Goal: Transaction & Acquisition: Purchase product/service

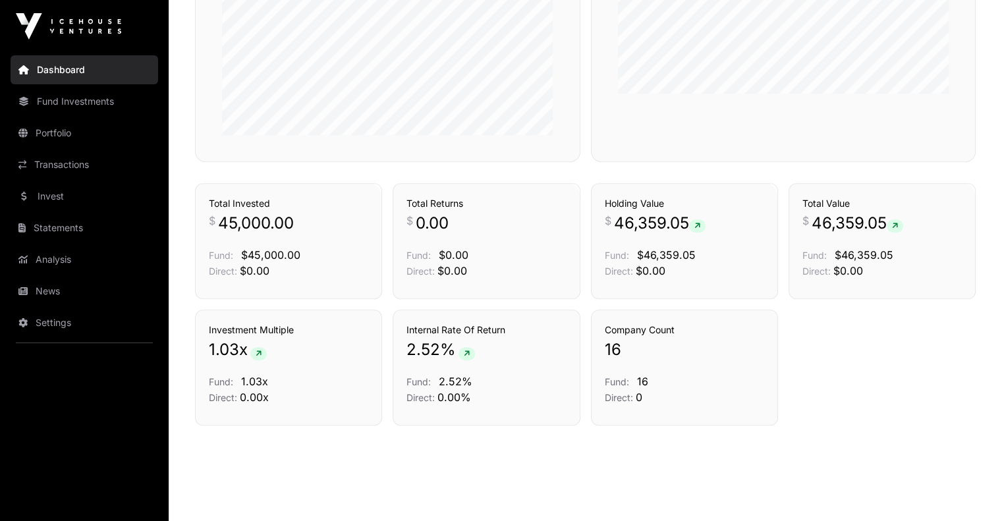
scroll to position [870, 0]
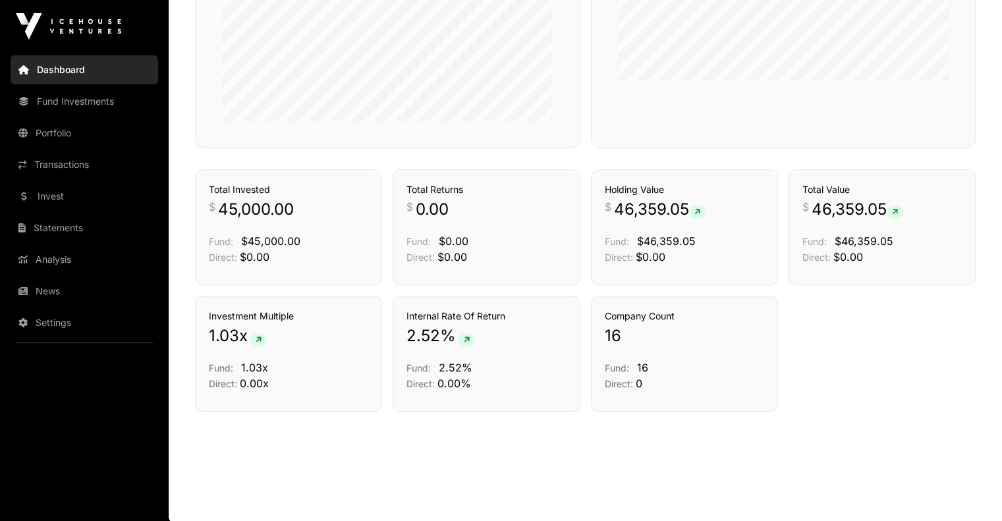
click at [57, 136] on link "Portfolio" at bounding box center [85, 133] width 148 height 29
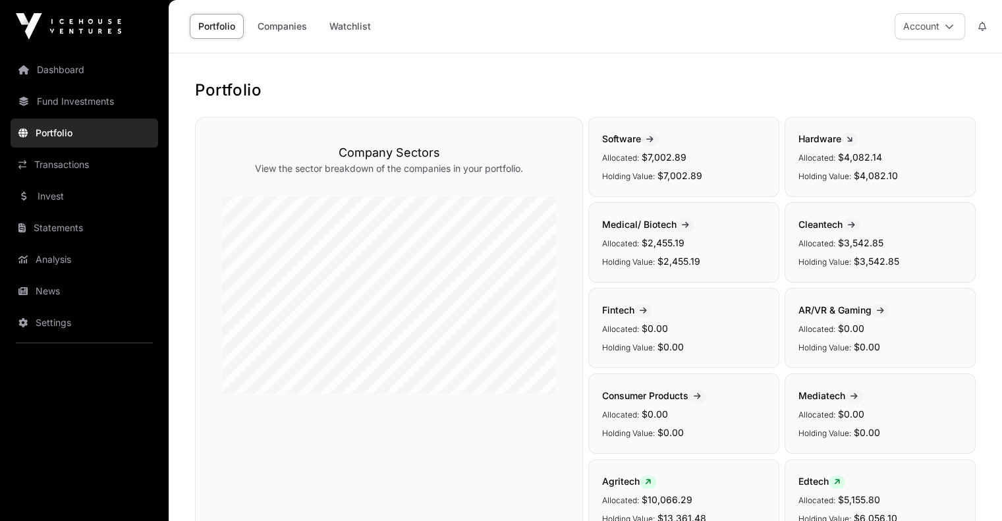
click at [107, 105] on link "Fund Investments" at bounding box center [85, 101] width 148 height 29
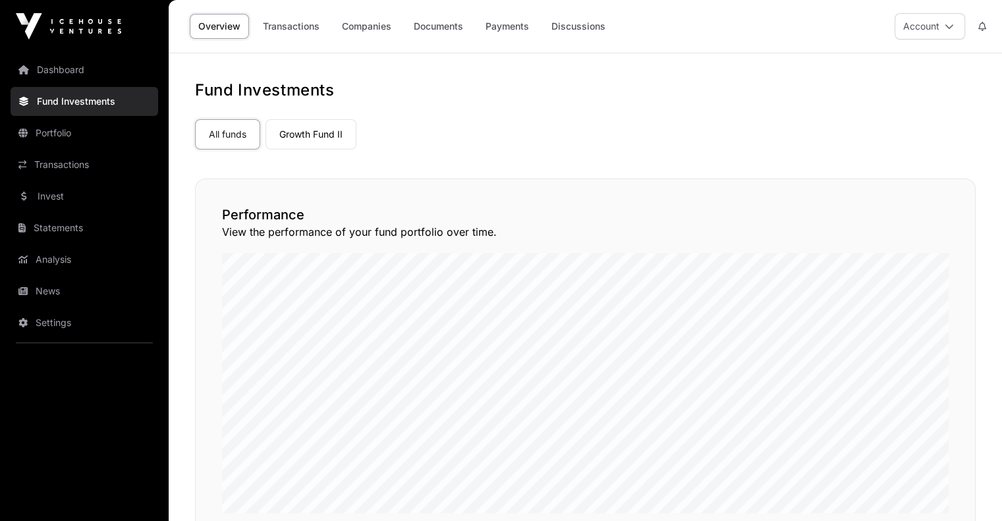
click at [553, 24] on link "Discussions" at bounding box center [578, 26] width 71 height 25
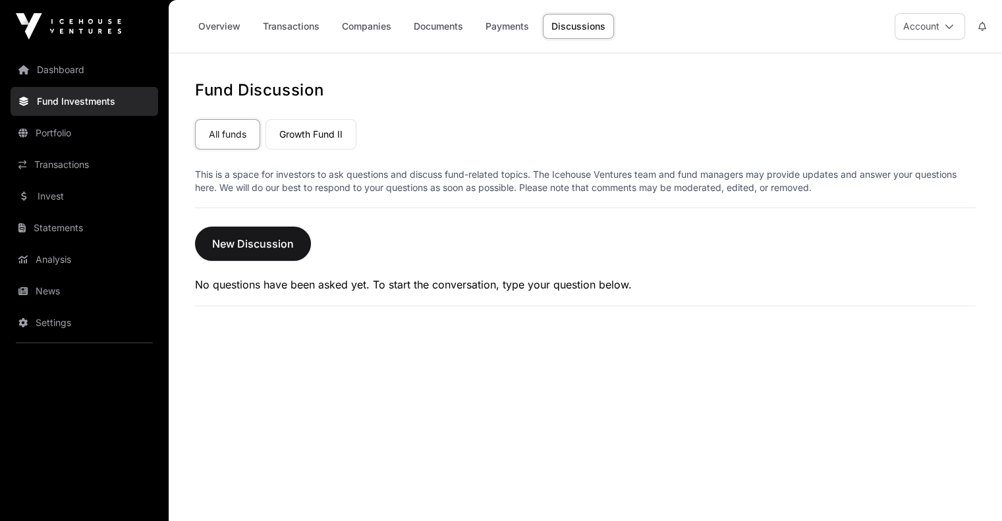
click at [304, 131] on link "Growth Fund II" at bounding box center [311, 134] width 91 height 30
click at [74, 187] on link "Invest" at bounding box center [85, 196] width 148 height 29
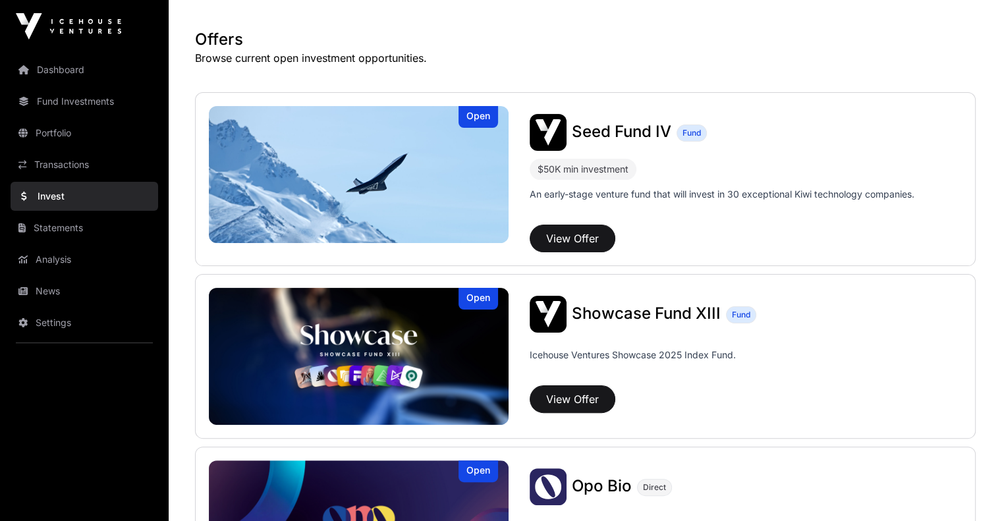
scroll to position [329, 0]
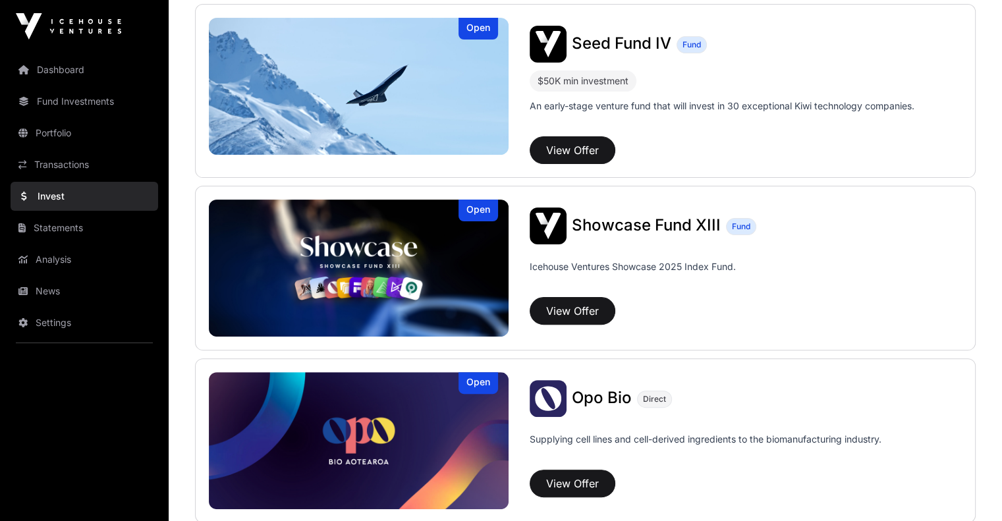
click at [330, 94] on img at bounding box center [359, 86] width 300 height 137
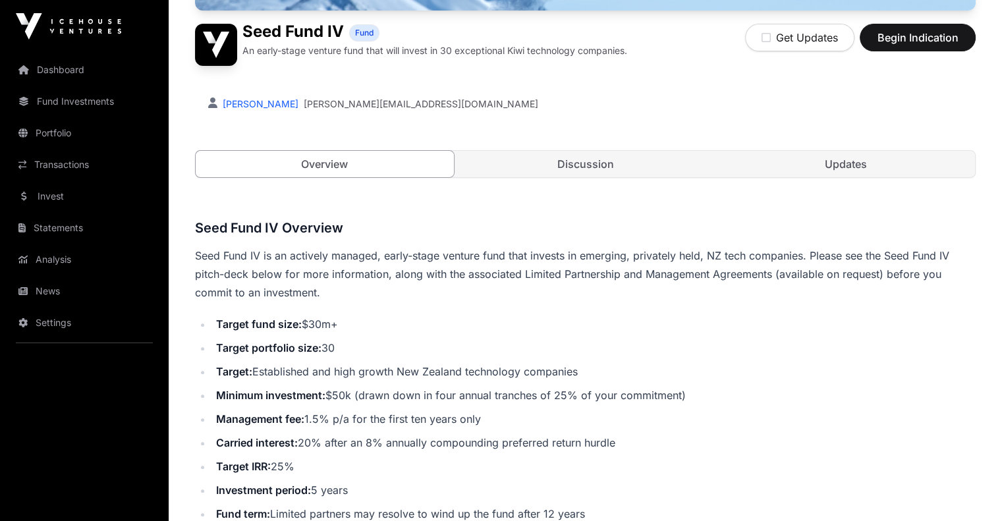
scroll to position [264, 0]
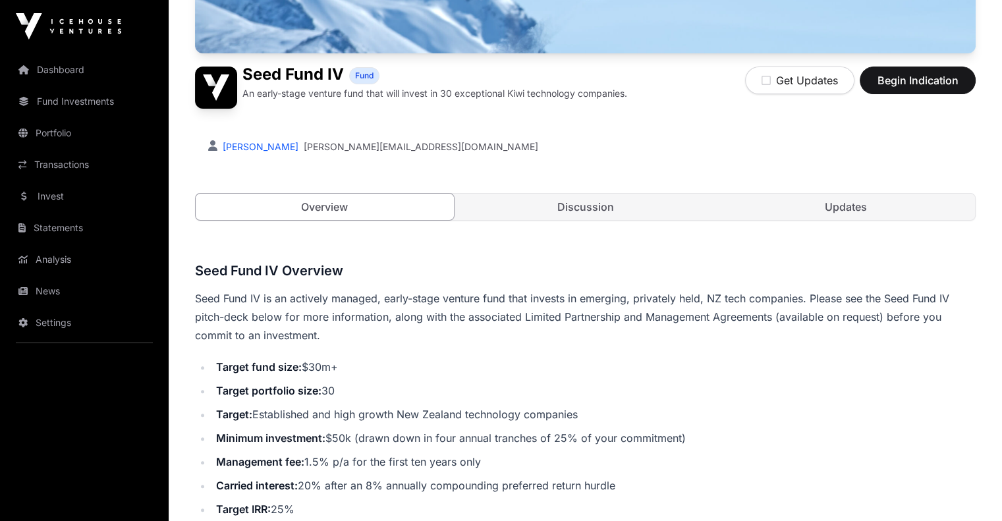
click at [582, 220] on link "Discussion" at bounding box center [586, 207] width 258 height 26
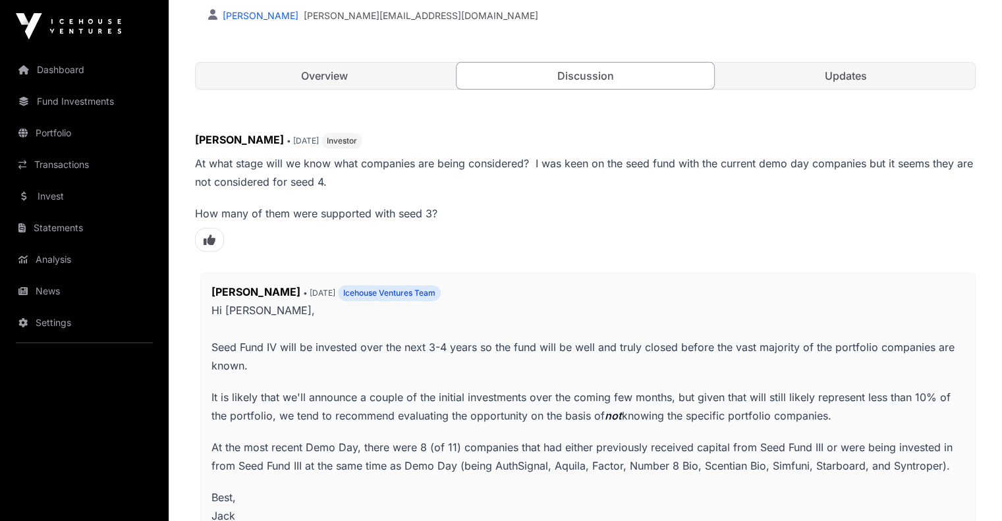
scroll to position [264, 0]
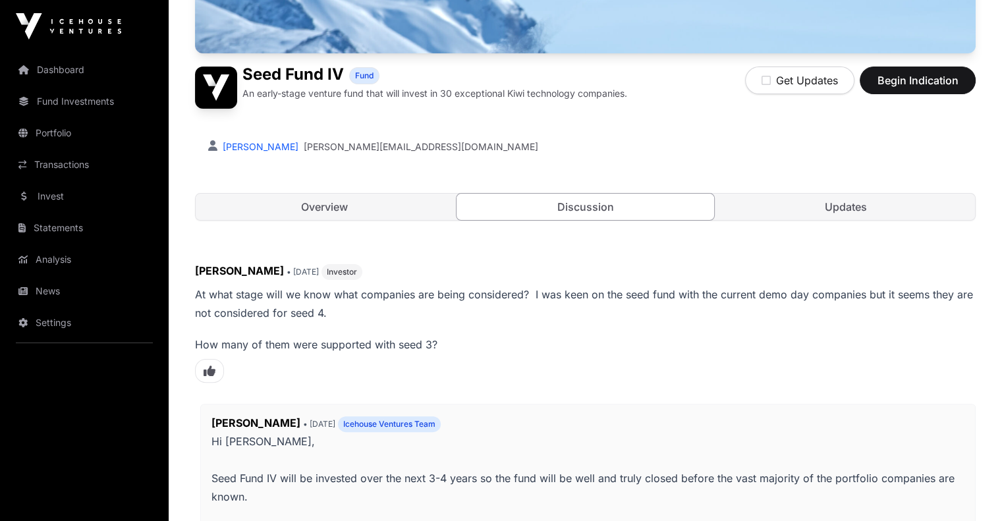
click at [71, 132] on link "Portfolio" at bounding box center [85, 133] width 148 height 29
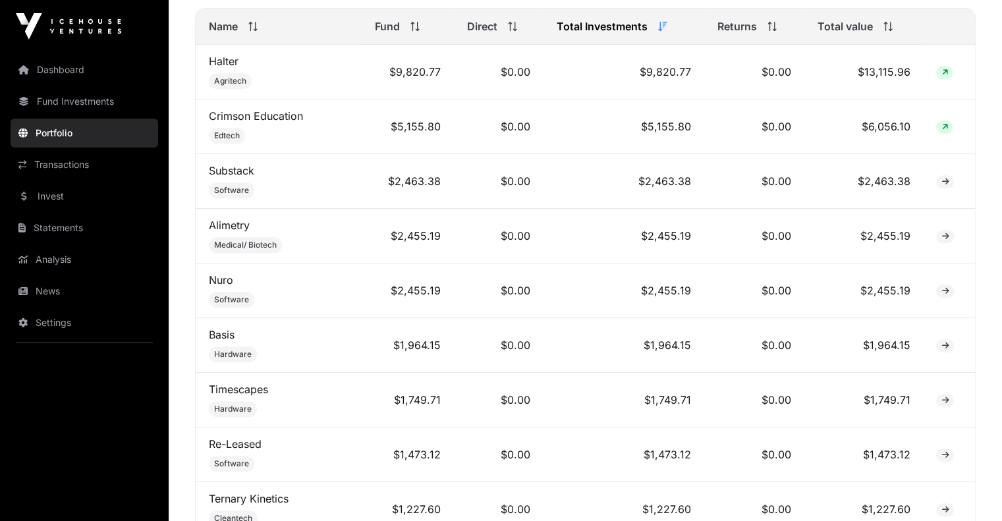
scroll to position [439, 0]
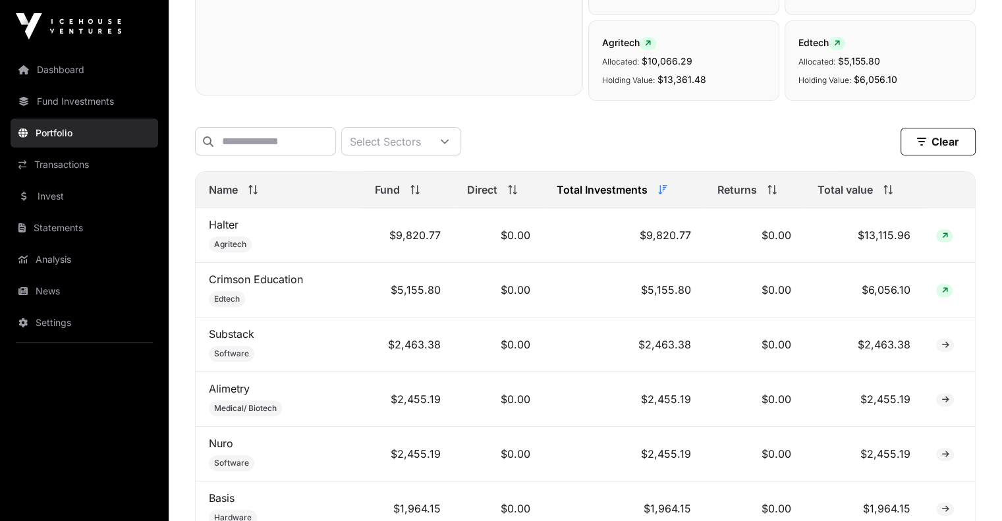
click at [57, 196] on link "Invest" at bounding box center [85, 196] width 148 height 29
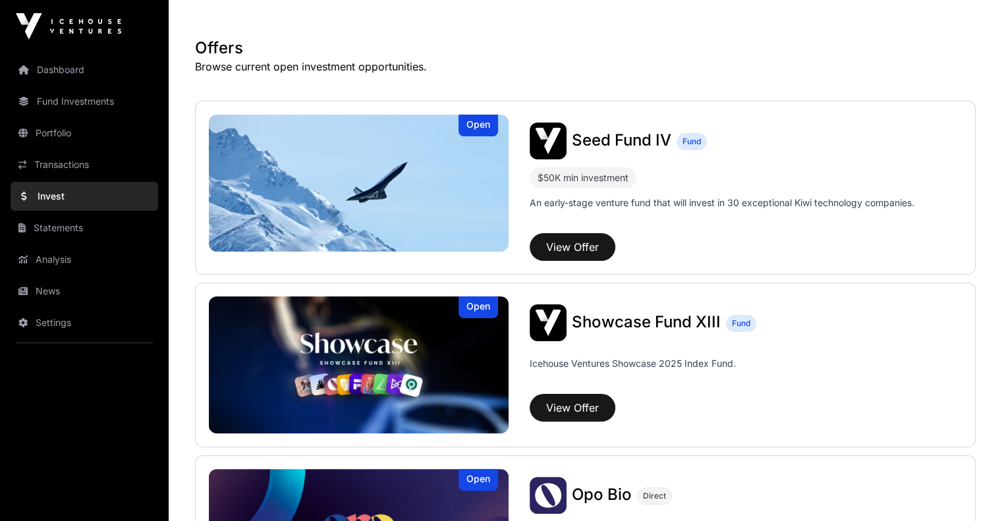
scroll to position [264, 0]
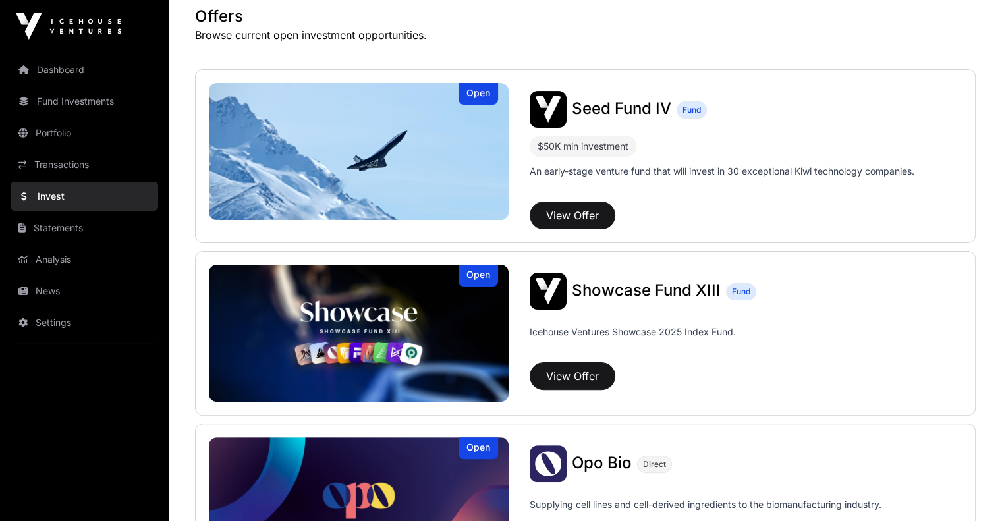
click at [334, 284] on img at bounding box center [359, 333] width 300 height 137
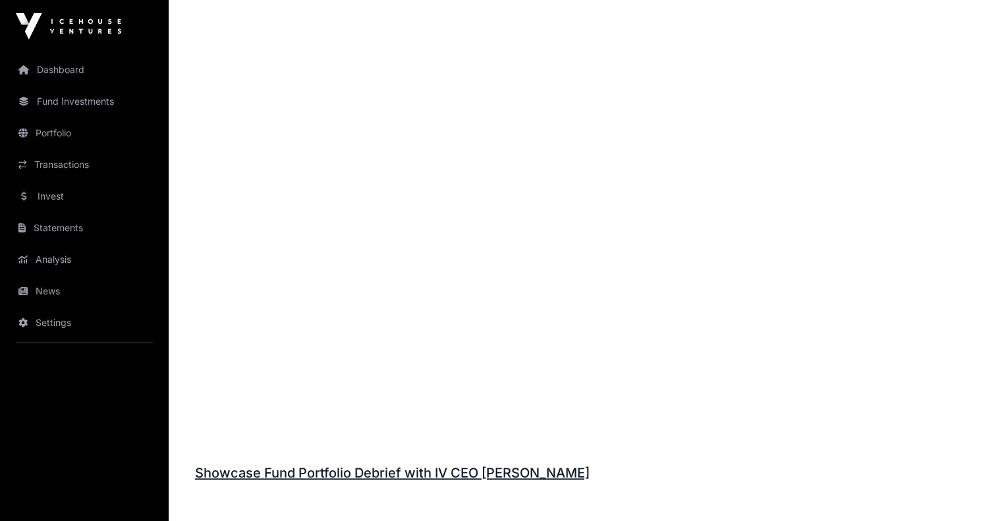
scroll to position [1477, 0]
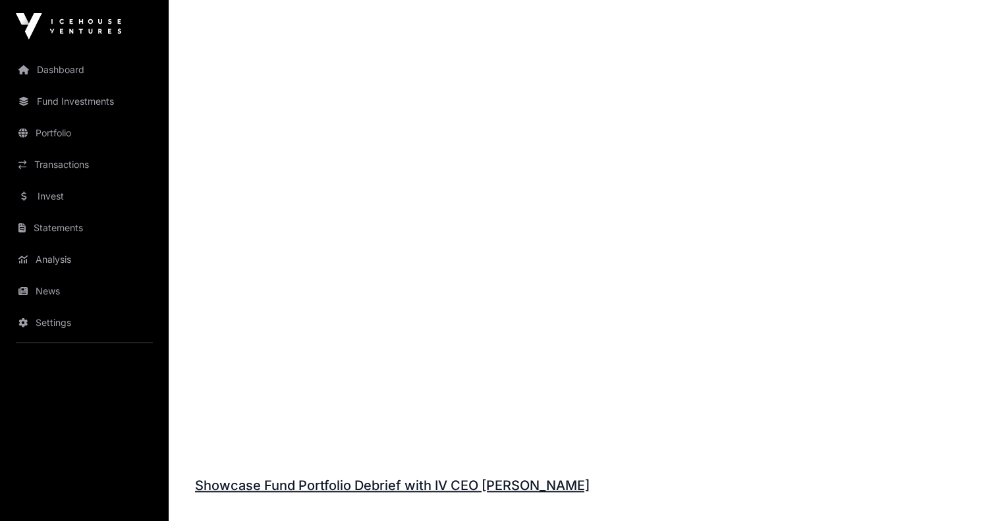
click at [100, 193] on link "Invest" at bounding box center [85, 196] width 148 height 29
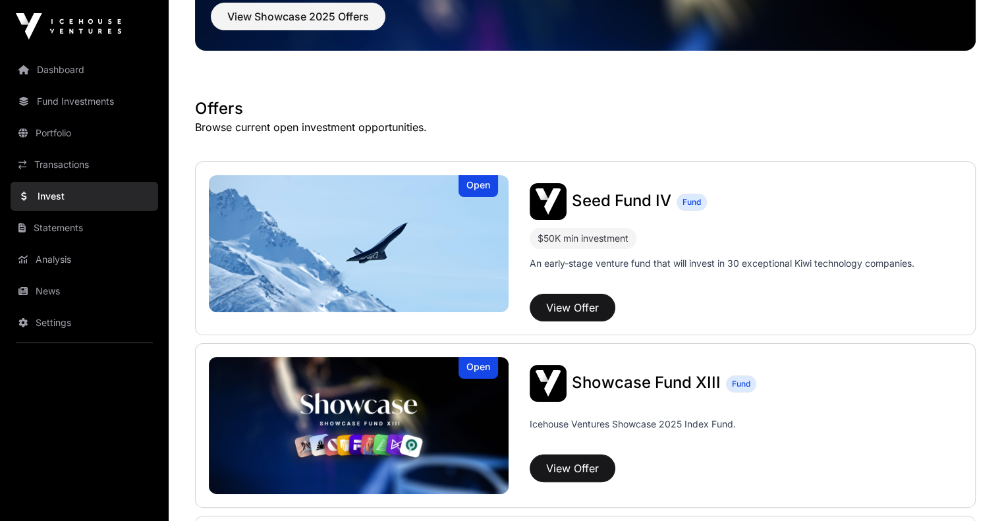
scroll to position [264, 0]
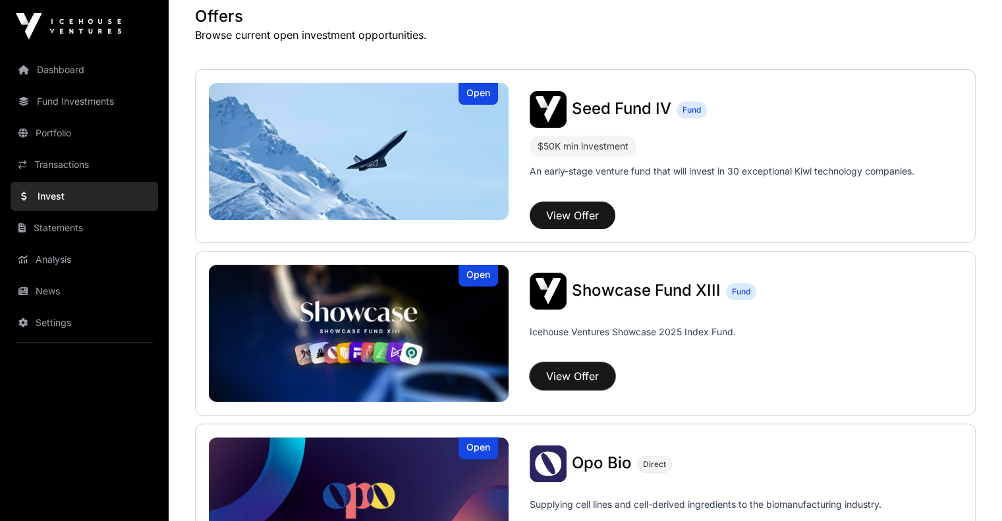
click at [530, 366] on button "View Offer" at bounding box center [573, 376] width 86 height 28
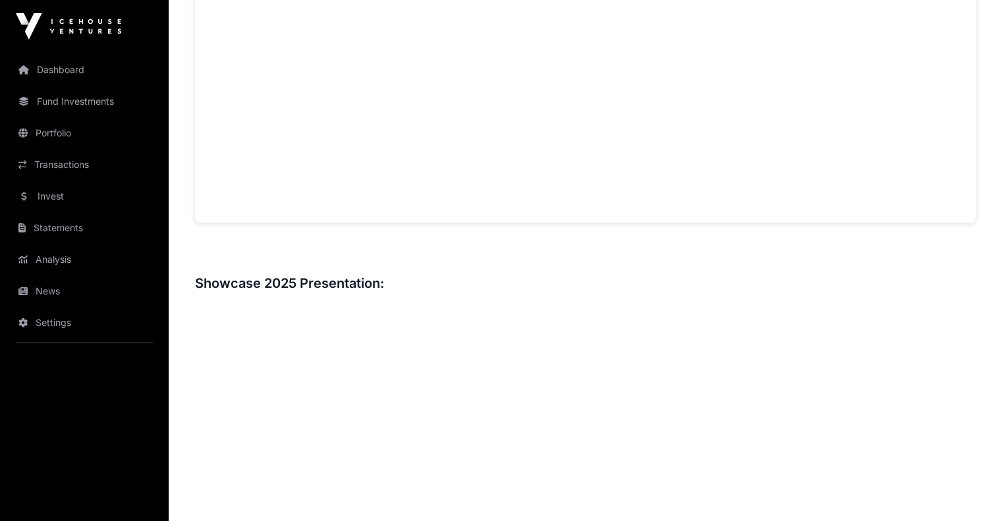
scroll to position [967, 0]
